Goal: Task Accomplishment & Management: Manage account settings

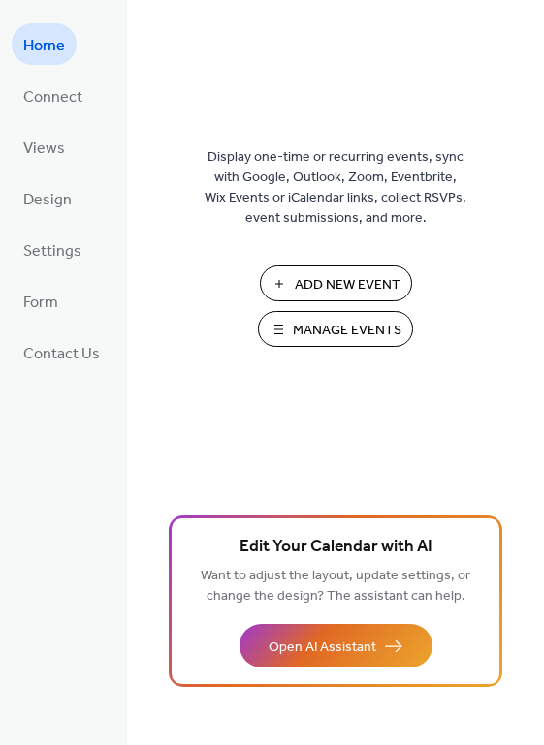
drag, startPoint x: 314, startPoint y: 335, endPoint x: 330, endPoint y: 332, distance: 15.8
click at [315, 334] on span "Manage Events" at bounding box center [347, 331] width 109 height 20
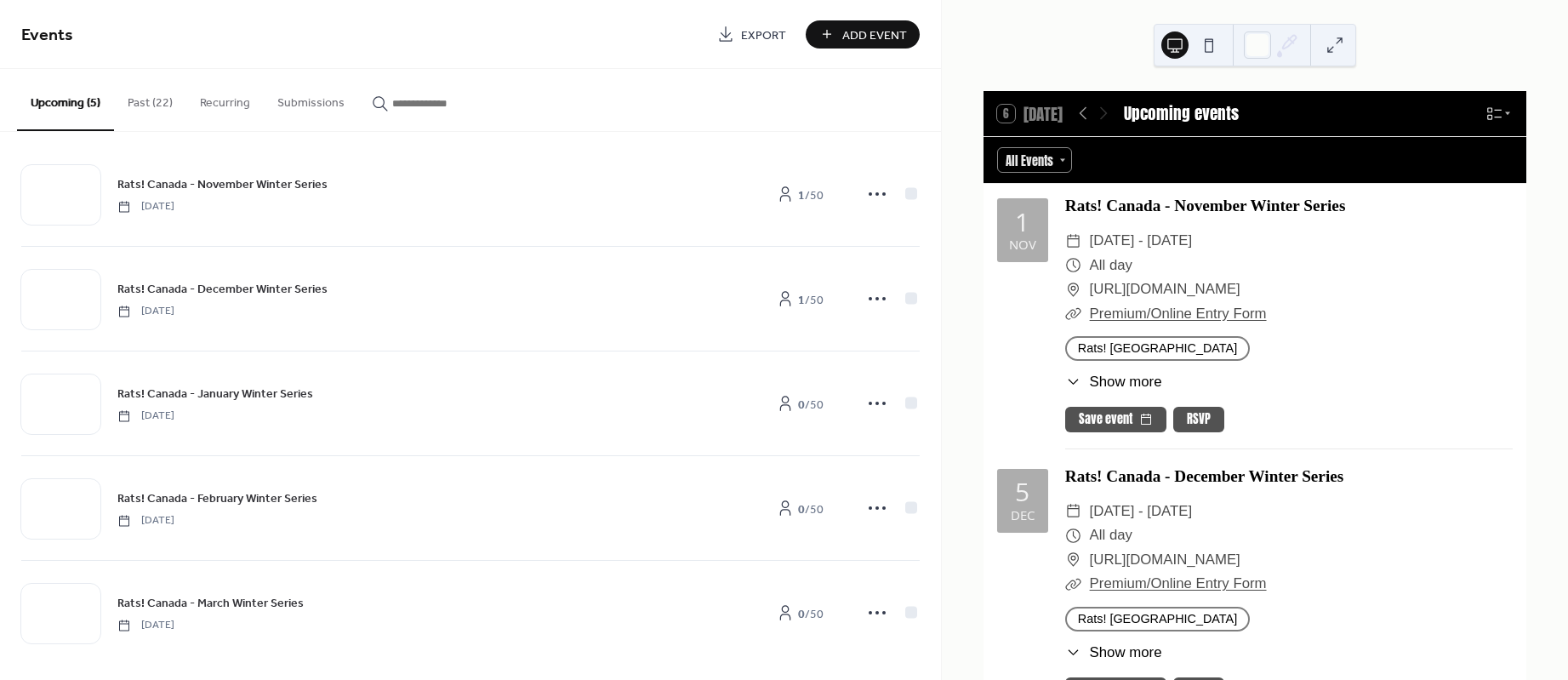
scroll to position [26, 0]
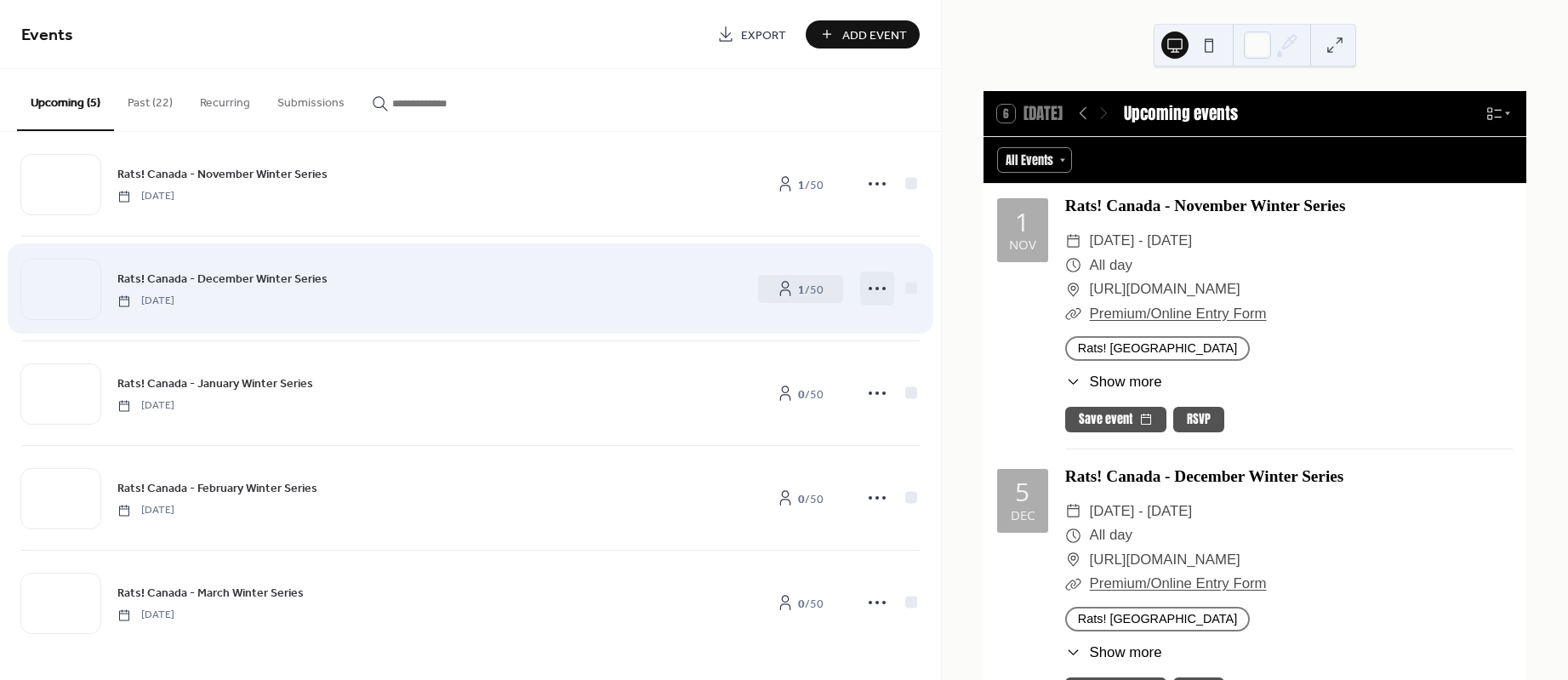
click at [882, 289] on circle at bounding box center [884, 289] width 4 height 4
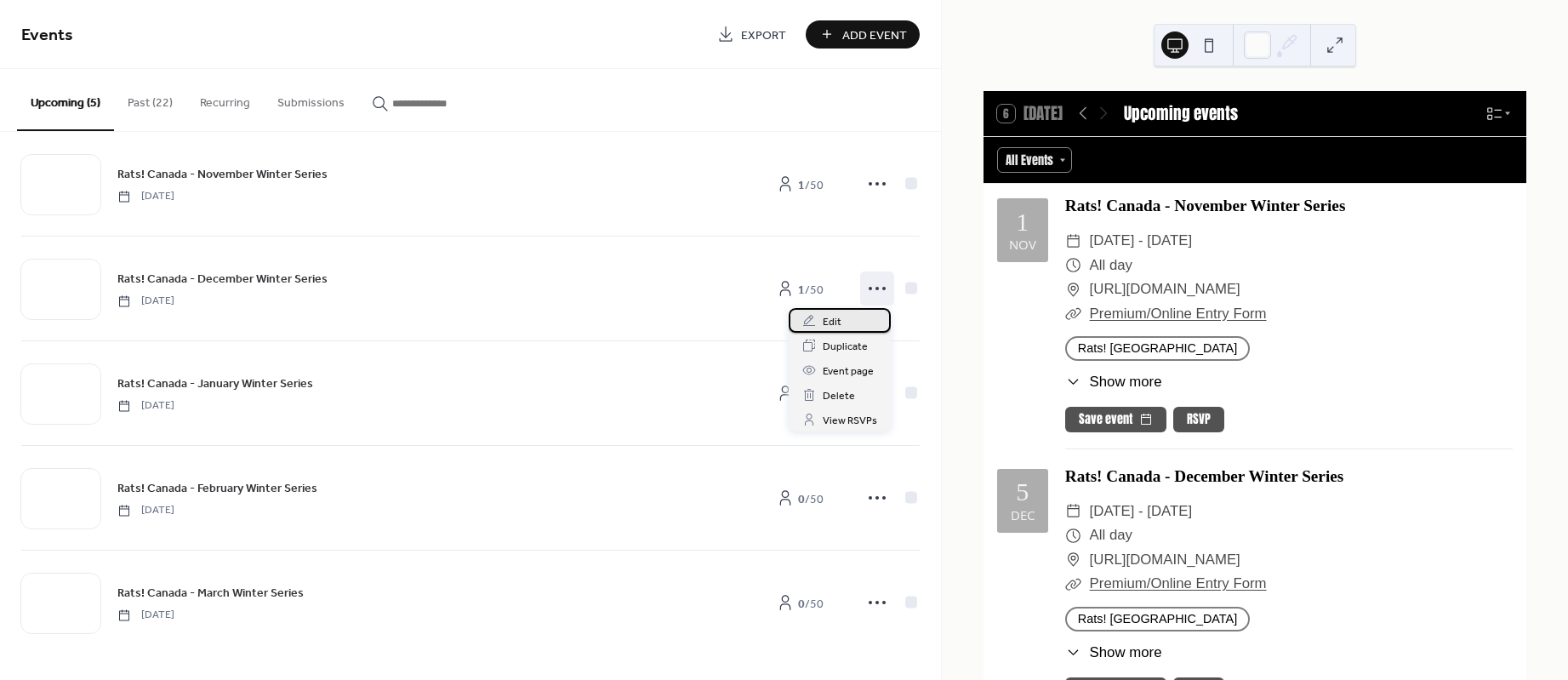
click at [856, 317] on div "Edit" at bounding box center [839, 321] width 102 height 25
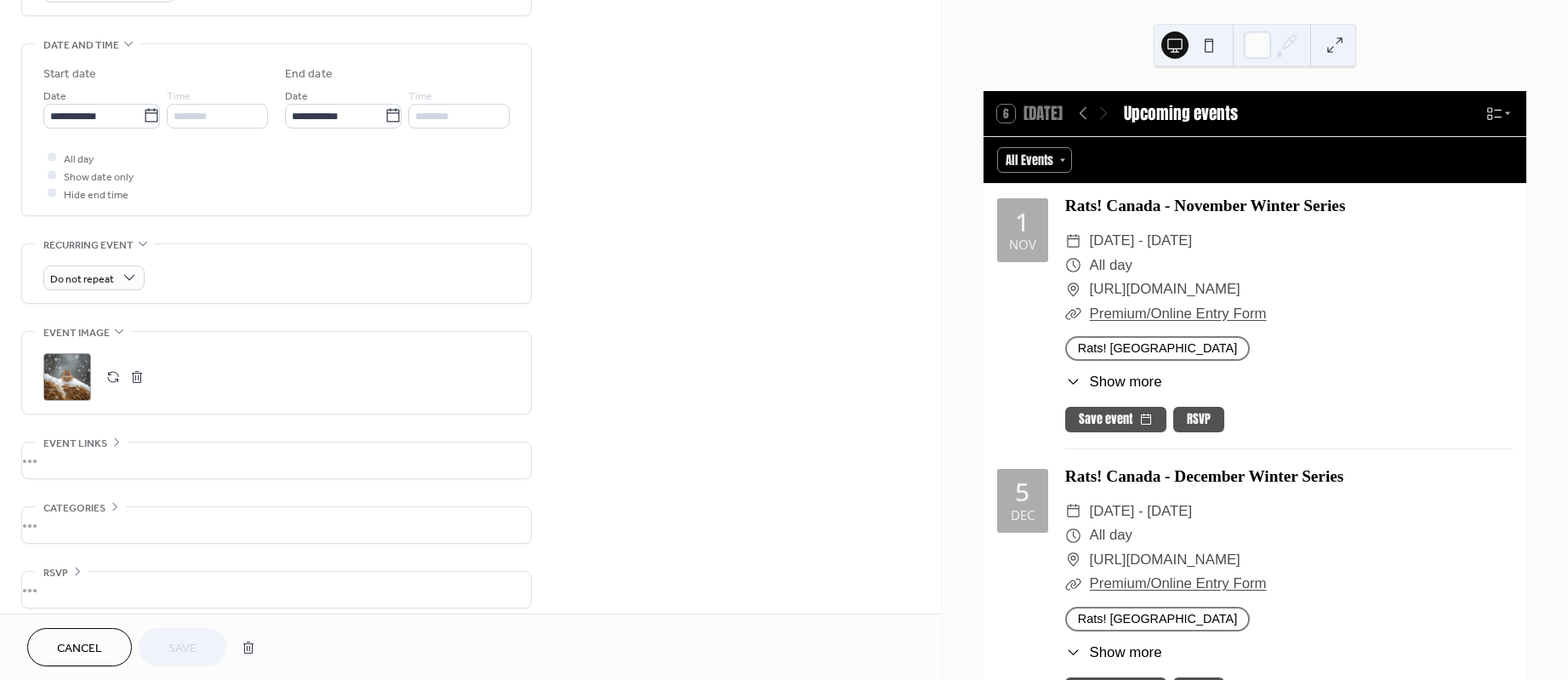
scroll to position [529, 0]
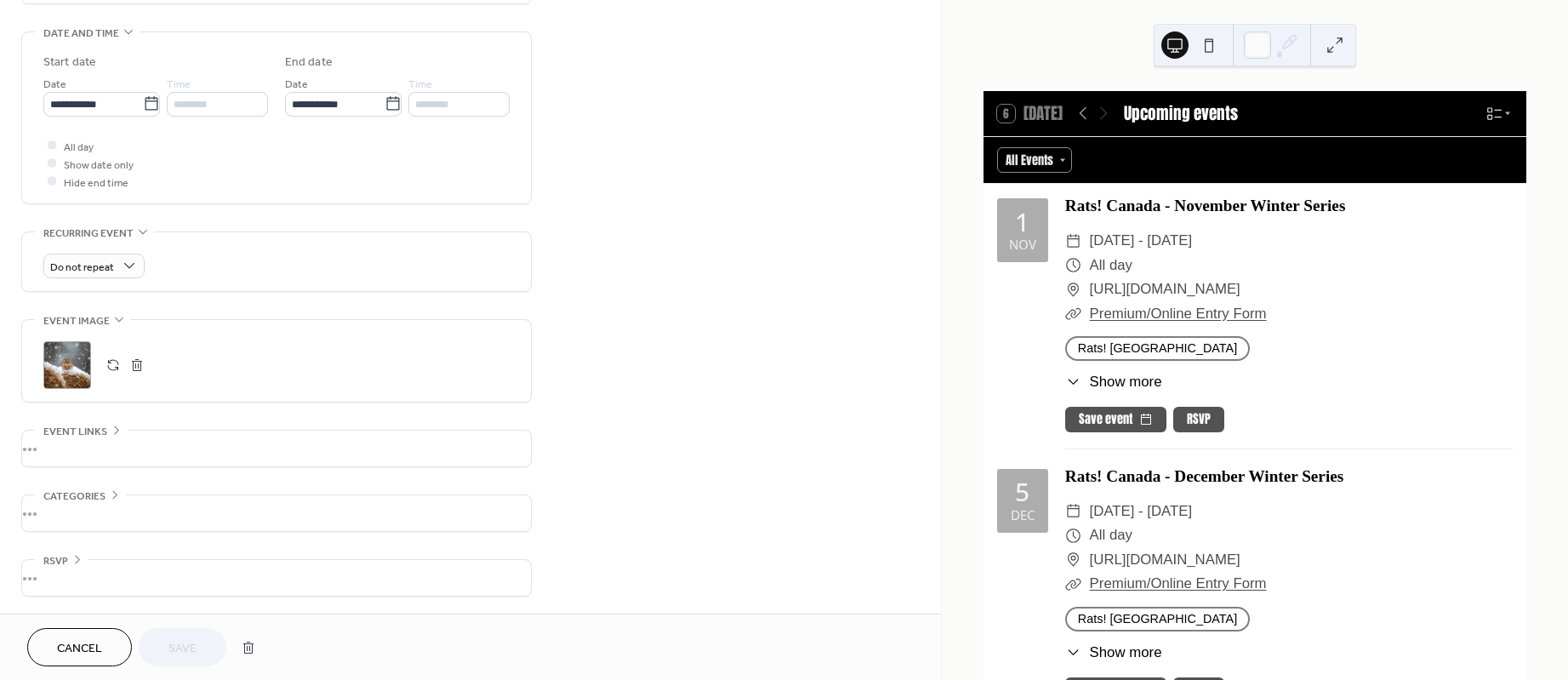
click at [180, 443] on div "•••" at bounding box center [277, 448] width 509 height 36
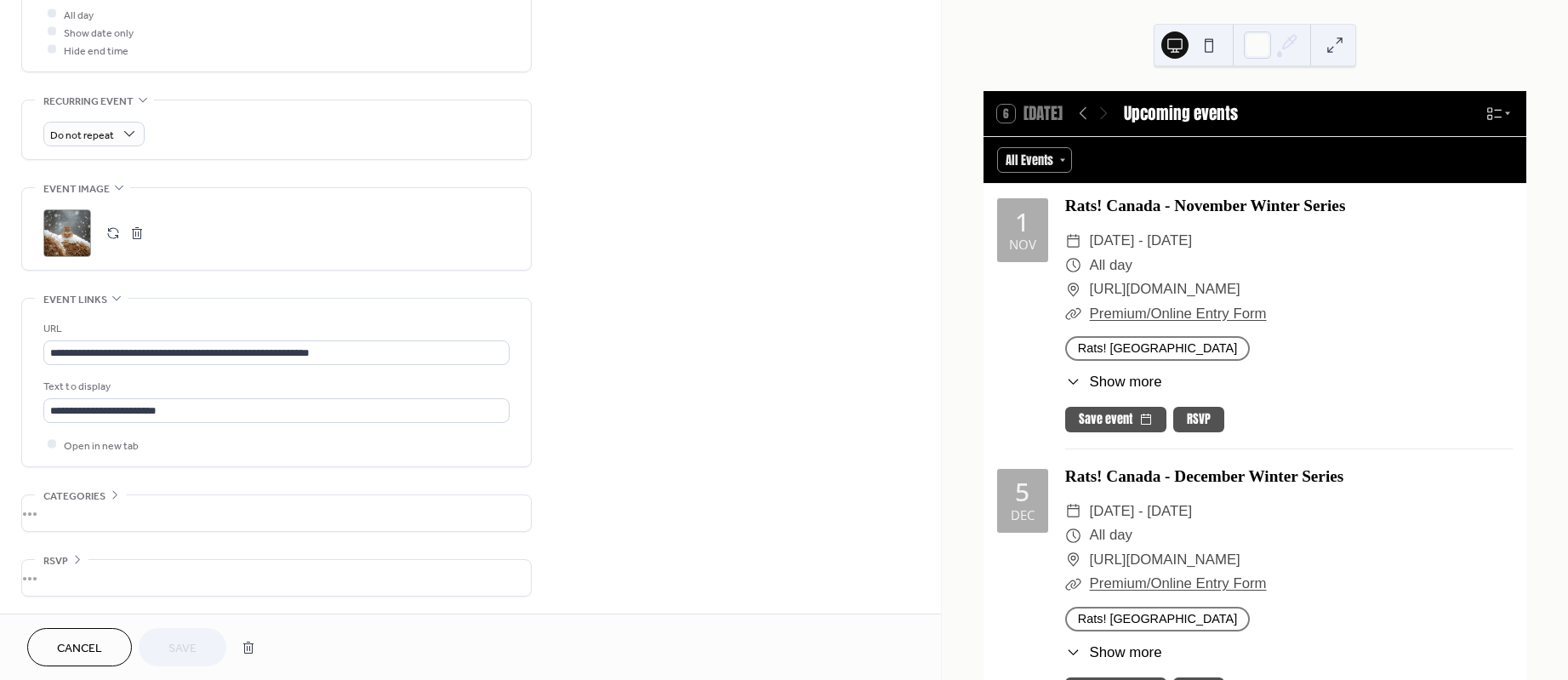
scroll to position [662, 0]
click at [137, 514] on div "•••" at bounding box center [277, 513] width 509 height 36
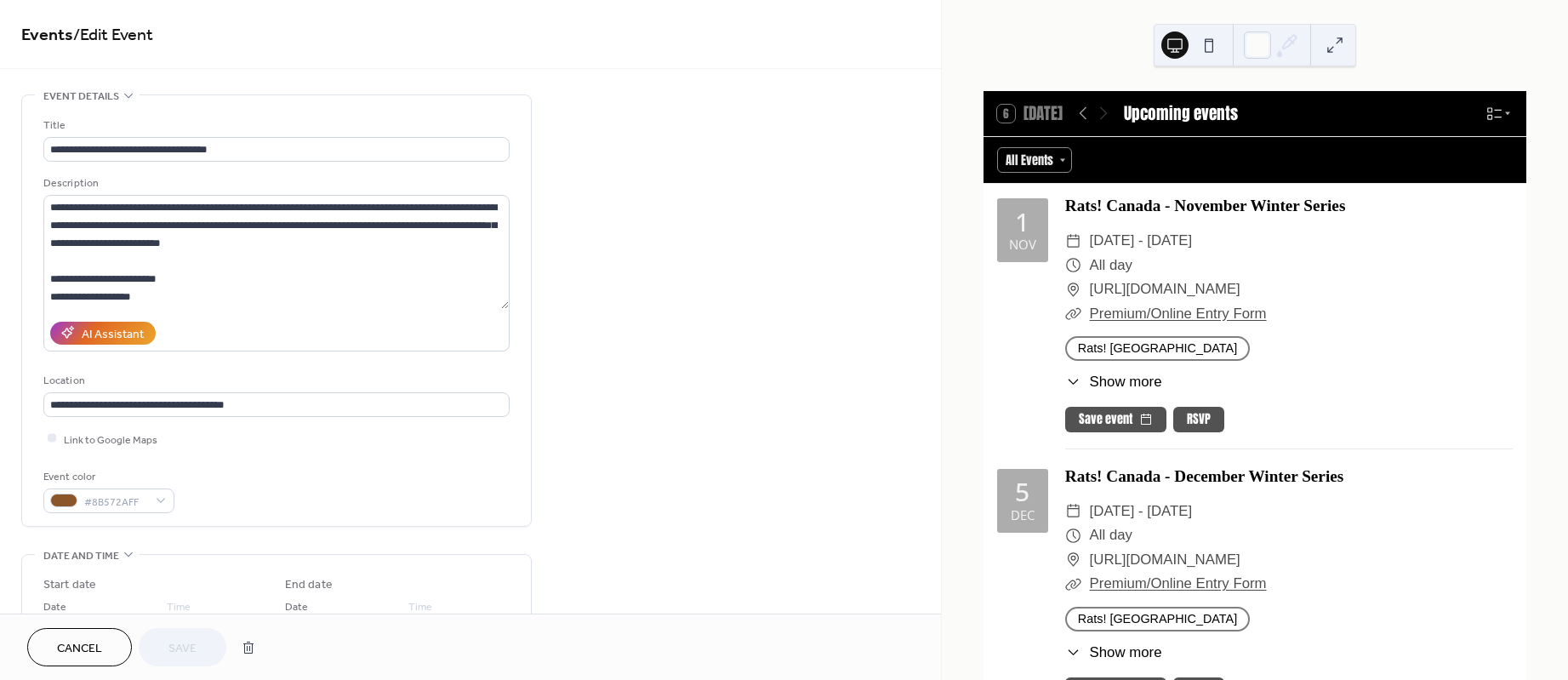
scroll to position [769, 0]
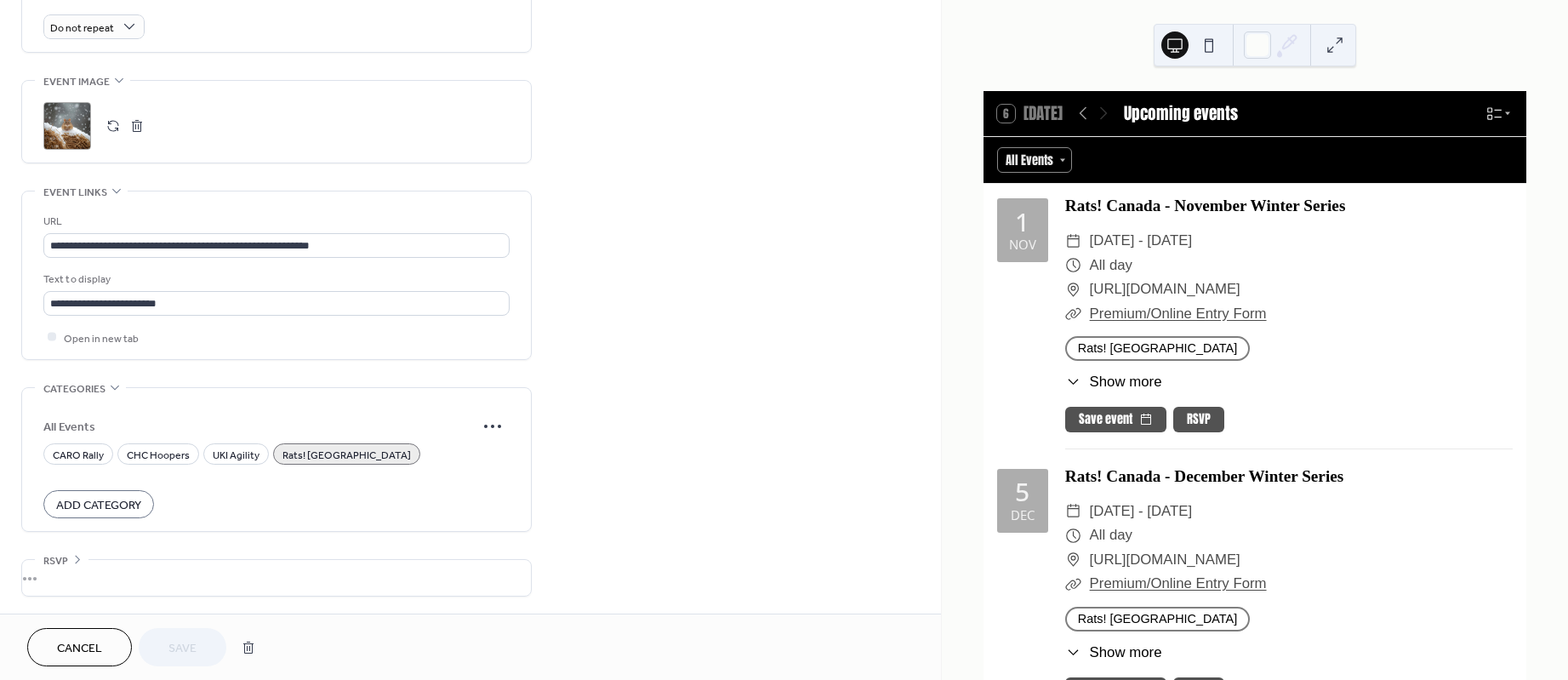
click at [107, 649] on button "Cancel" at bounding box center [79, 647] width 104 height 39
